Goal: Transaction & Acquisition: Download file/media

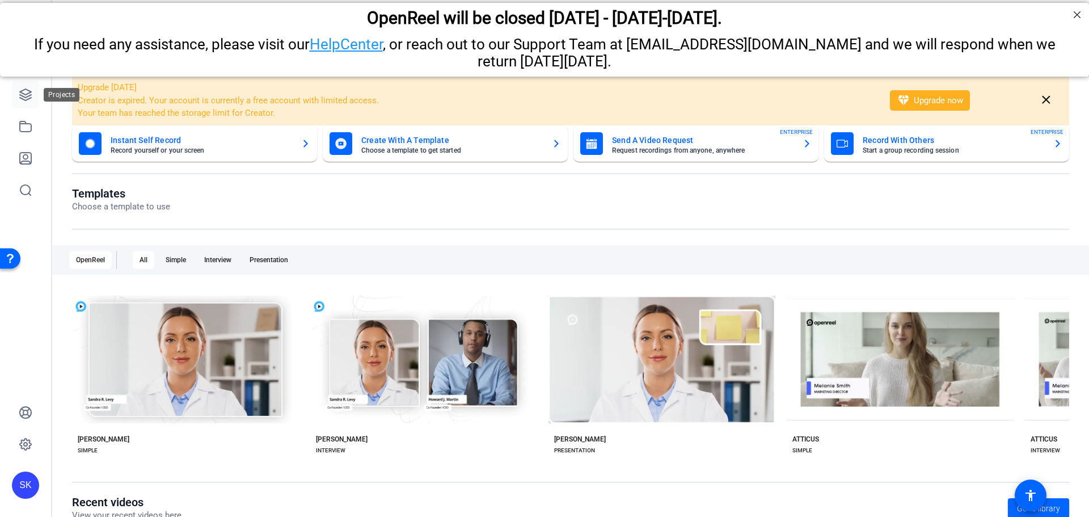
click at [30, 86] on link at bounding box center [25, 94] width 27 height 27
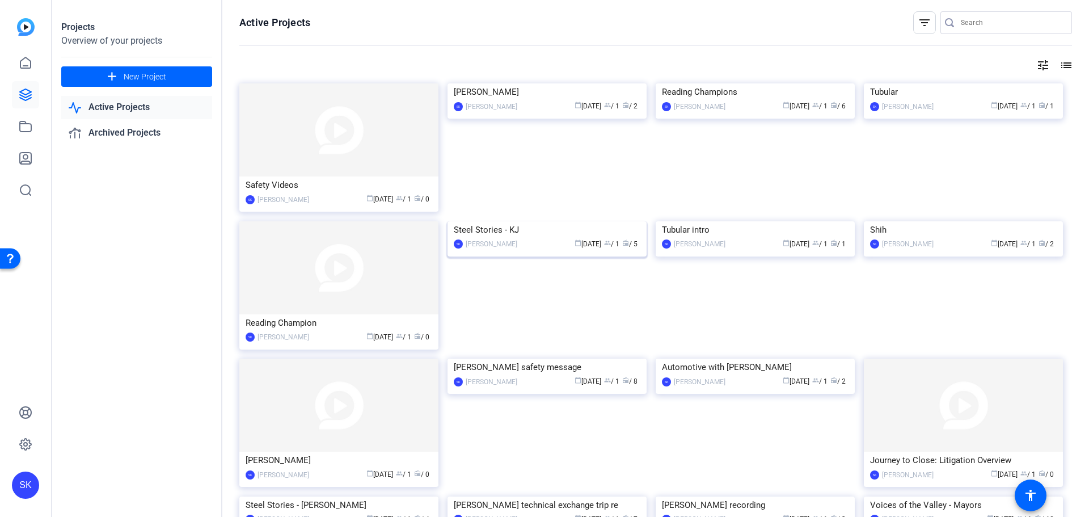
click at [561, 221] on img at bounding box center [546, 221] width 199 height 0
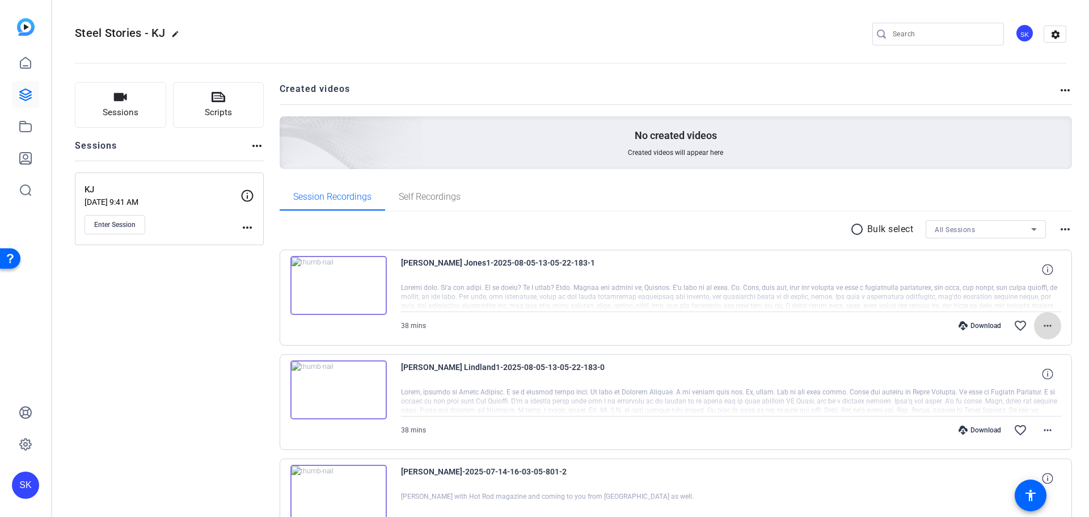
click at [1045, 319] on mat-icon "more_horiz" at bounding box center [1048, 326] width 14 height 14
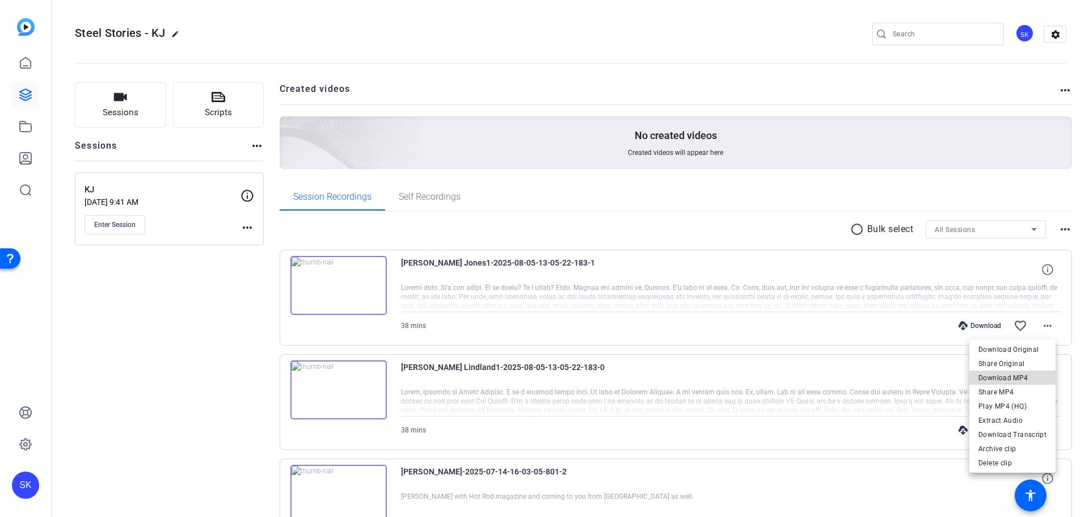
click at [1029, 374] on span "Download MP4" at bounding box center [1012, 378] width 68 height 14
click at [1041, 432] on mat-icon "more_horiz" at bounding box center [1048, 430] width 14 height 14
click at [1004, 321] on span "Download MP4" at bounding box center [1012, 322] width 68 height 14
